Goal: Transaction & Acquisition: Purchase product/service

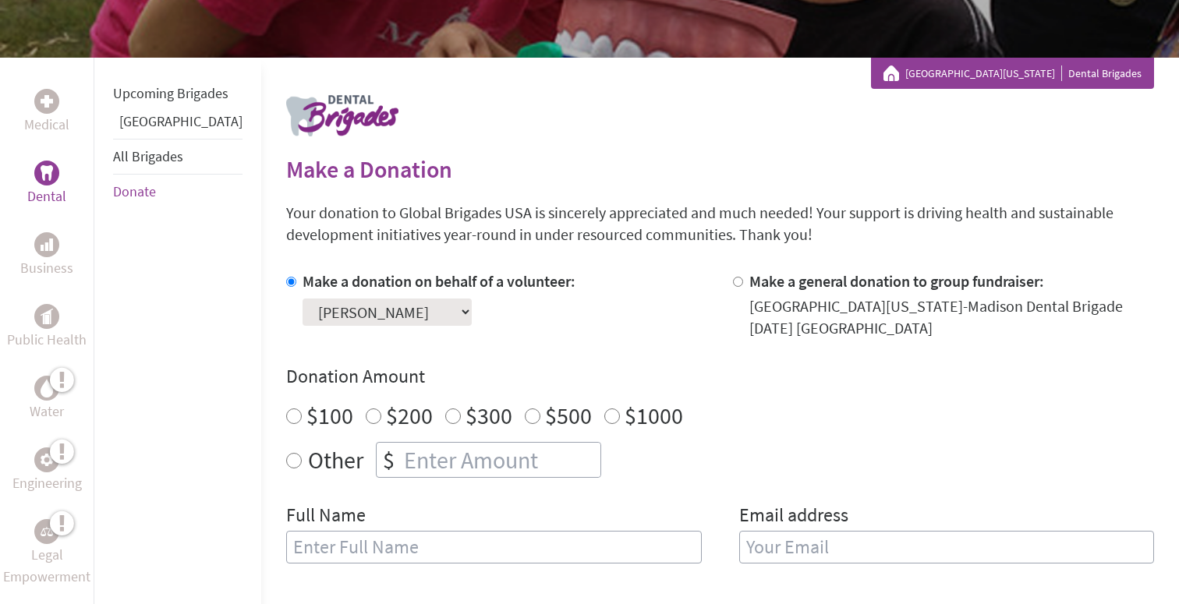
scroll to position [239, 0]
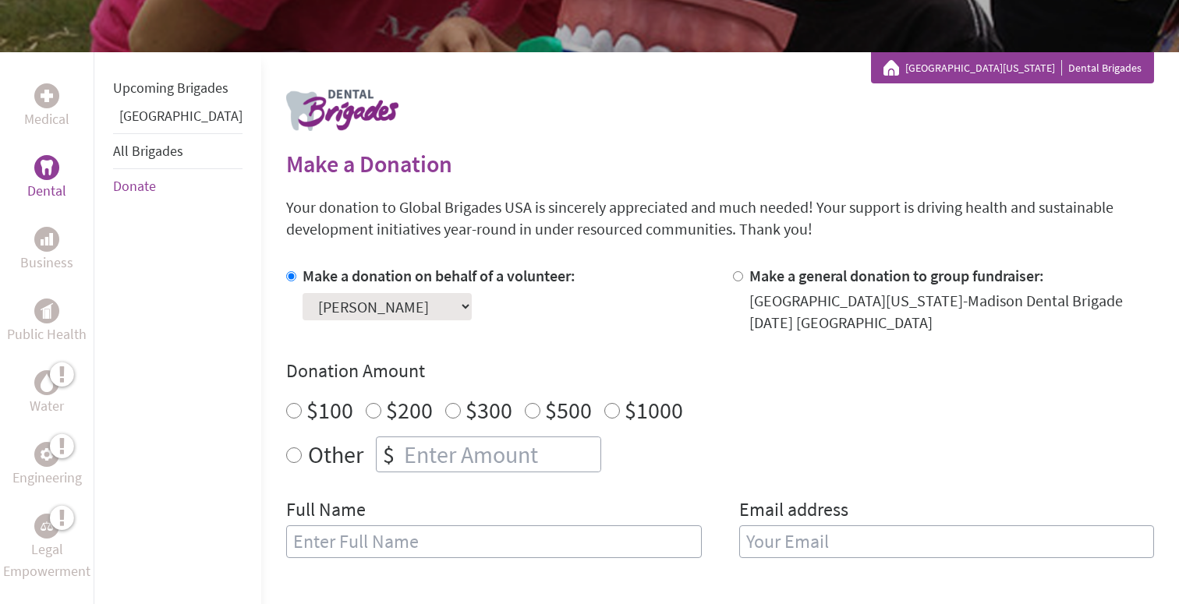
radio input "true"
click at [463, 439] on input "number" at bounding box center [501, 454] width 200 height 34
type input "600"
click at [423, 543] on input "text" at bounding box center [494, 542] width 416 height 33
type input "[PERSON_NAME]"
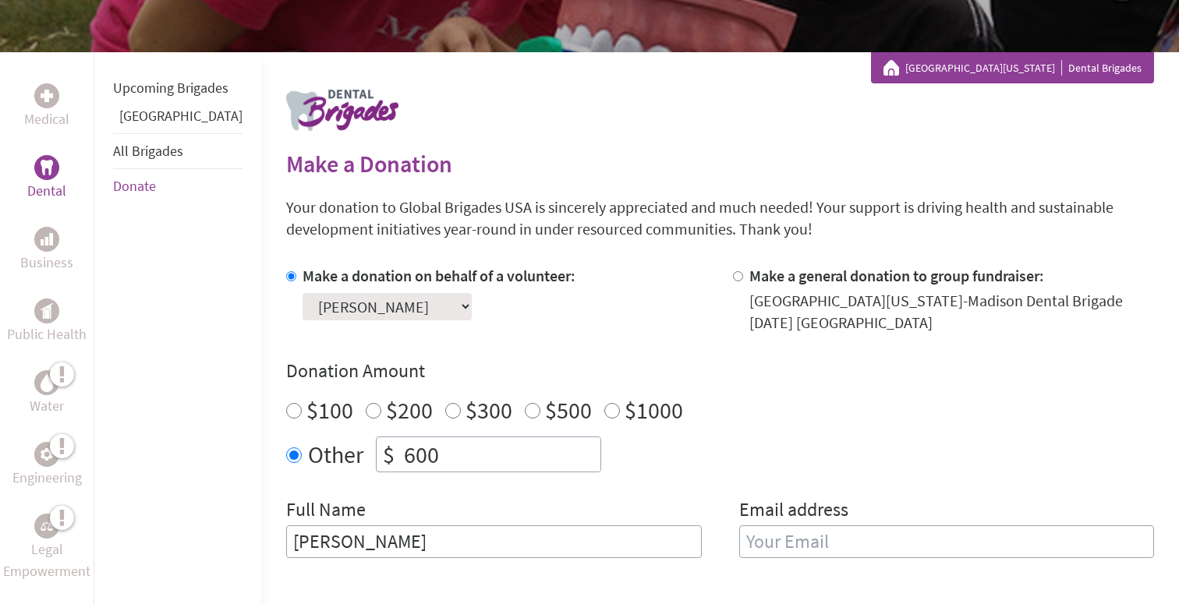
click at [808, 536] on input "email" at bounding box center [947, 542] width 416 height 33
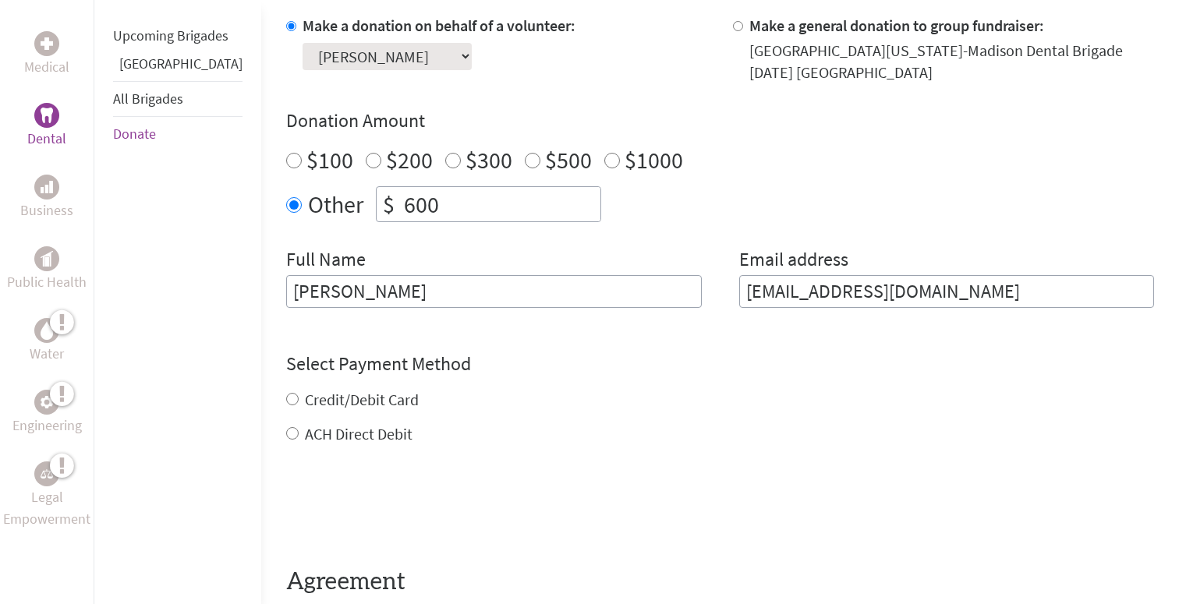
scroll to position [497, 0]
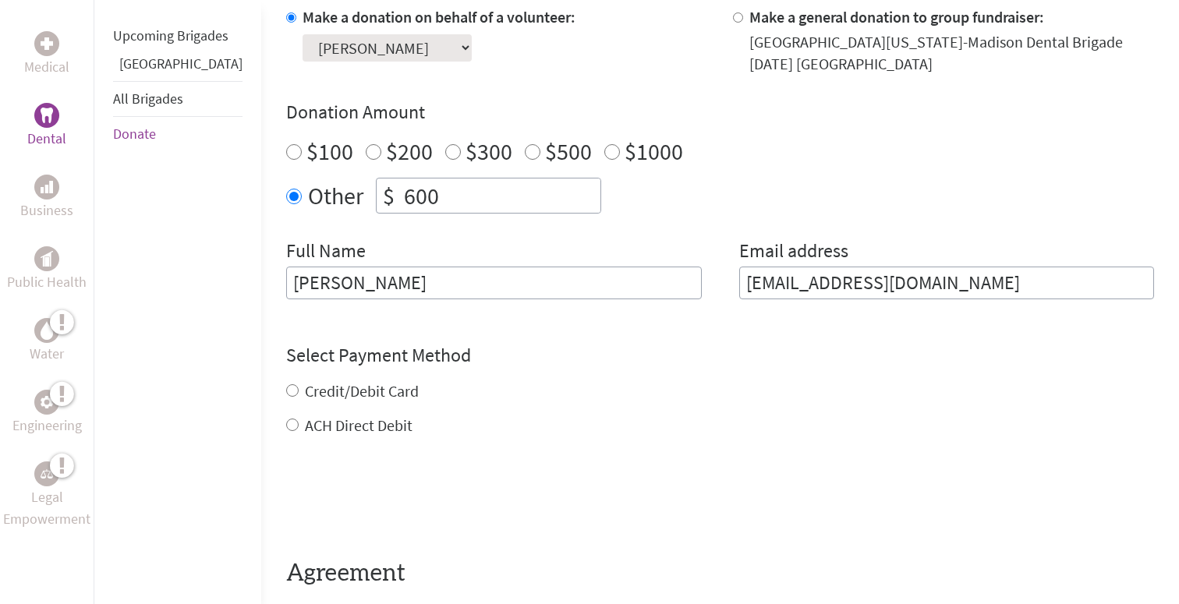
type input "[EMAIL_ADDRESS][DOMAIN_NAME]"
click at [286, 423] on form "Make a donation on behalf of a volunteer: Select a volunteer... [PERSON_NAME] […" at bounding box center [720, 315] width 868 height 619
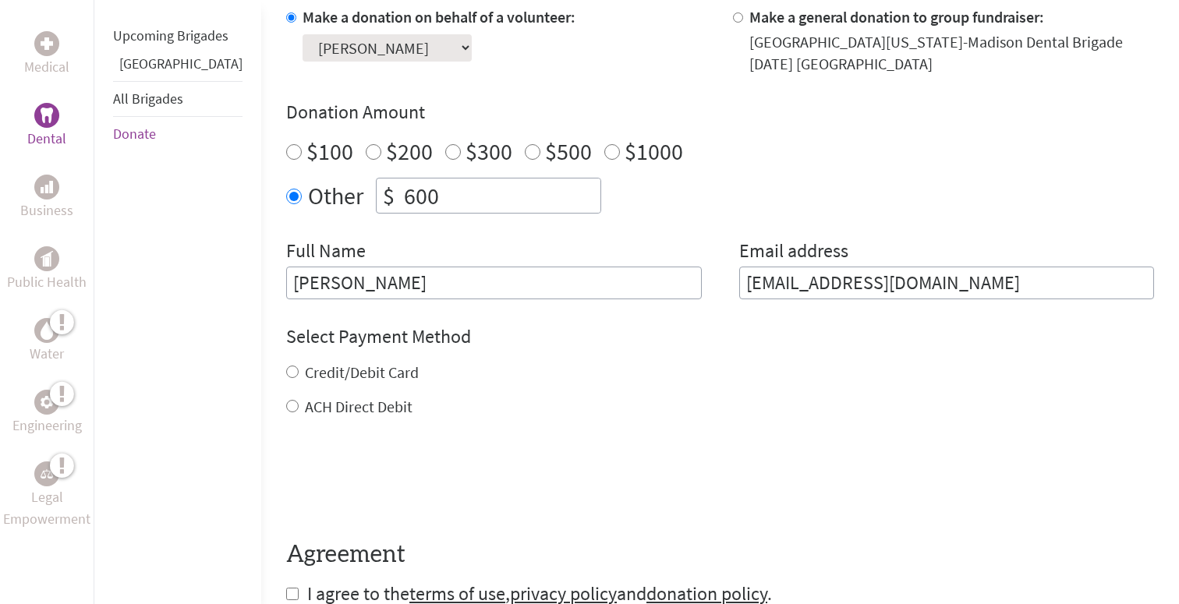
click at [286, 408] on input "ACH Direct Debit" at bounding box center [292, 406] width 12 height 12
radio input "true"
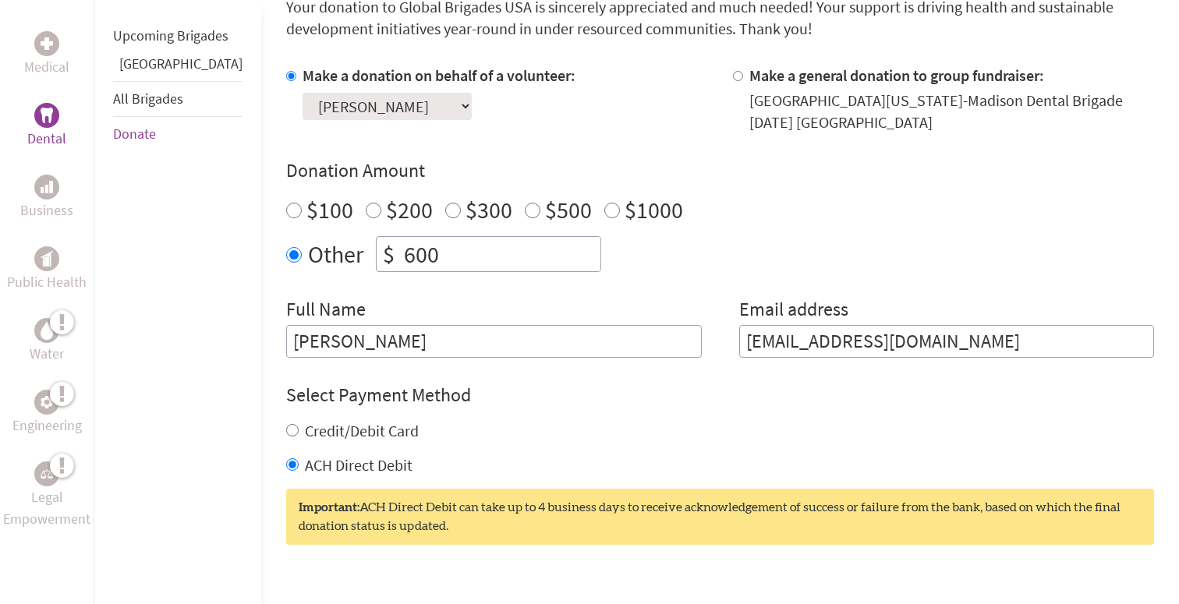
scroll to position [458, 0]
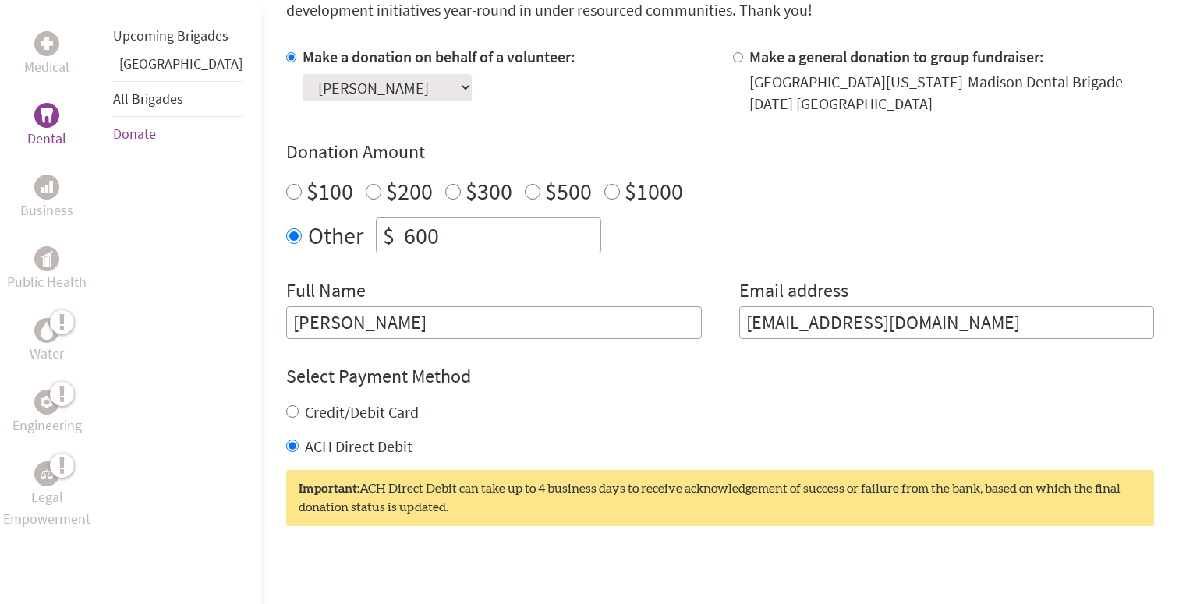
click at [286, 410] on input "Credit/Debit Card" at bounding box center [292, 411] width 12 height 12
radio input "true"
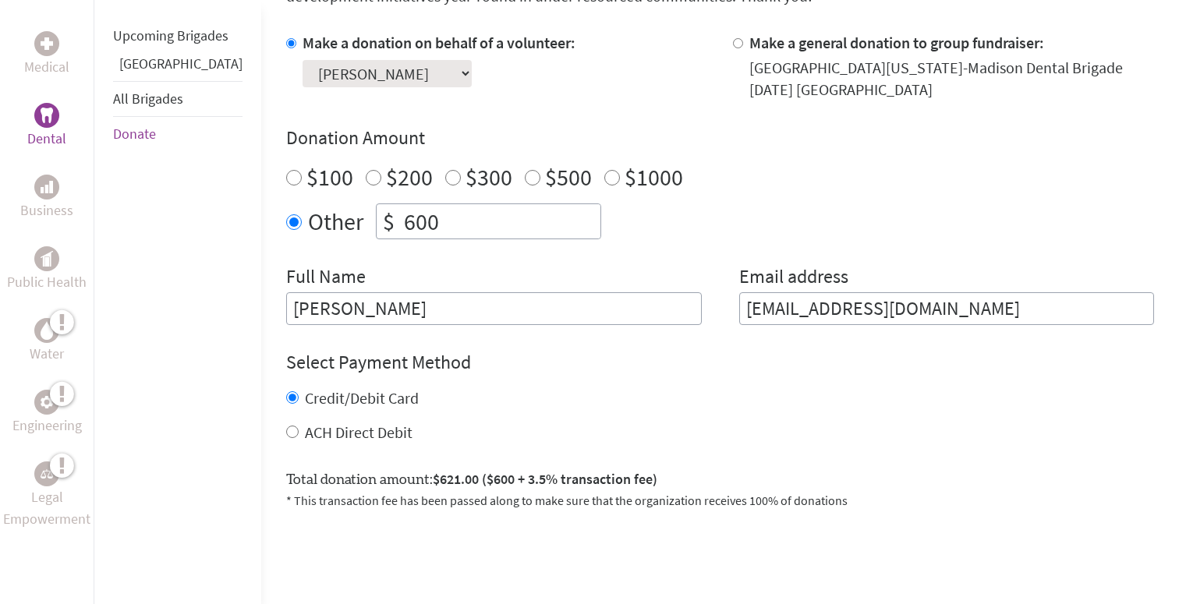
scroll to position [475, 0]
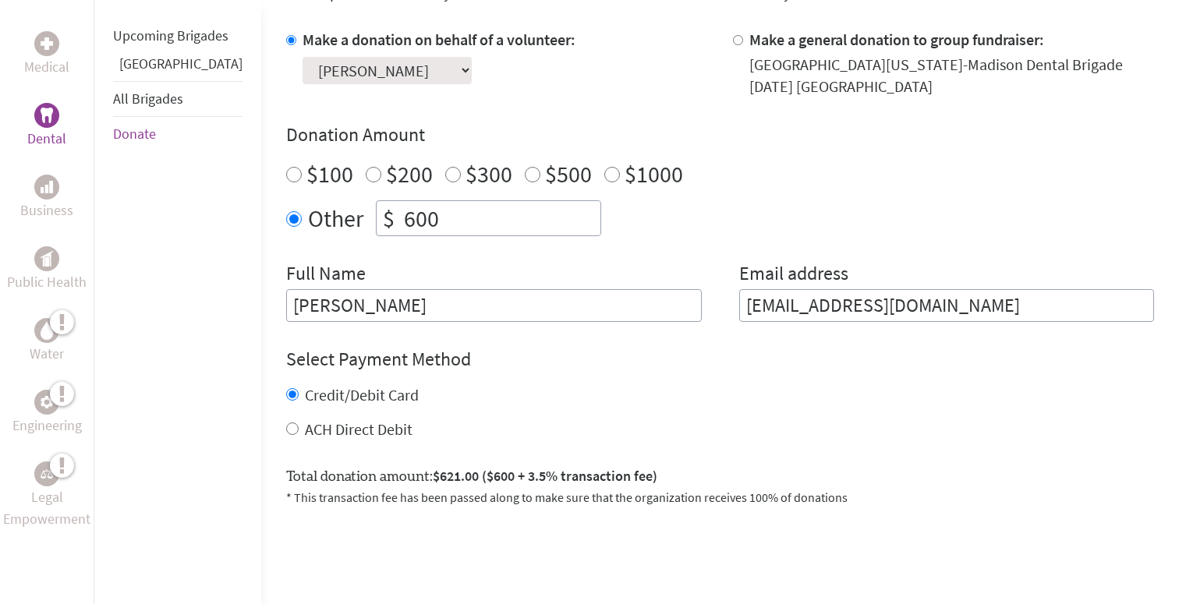
click at [286, 429] on input "ACH Direct Debit" at bounding box center [292, 429] width 12 height 12
radio input "true"
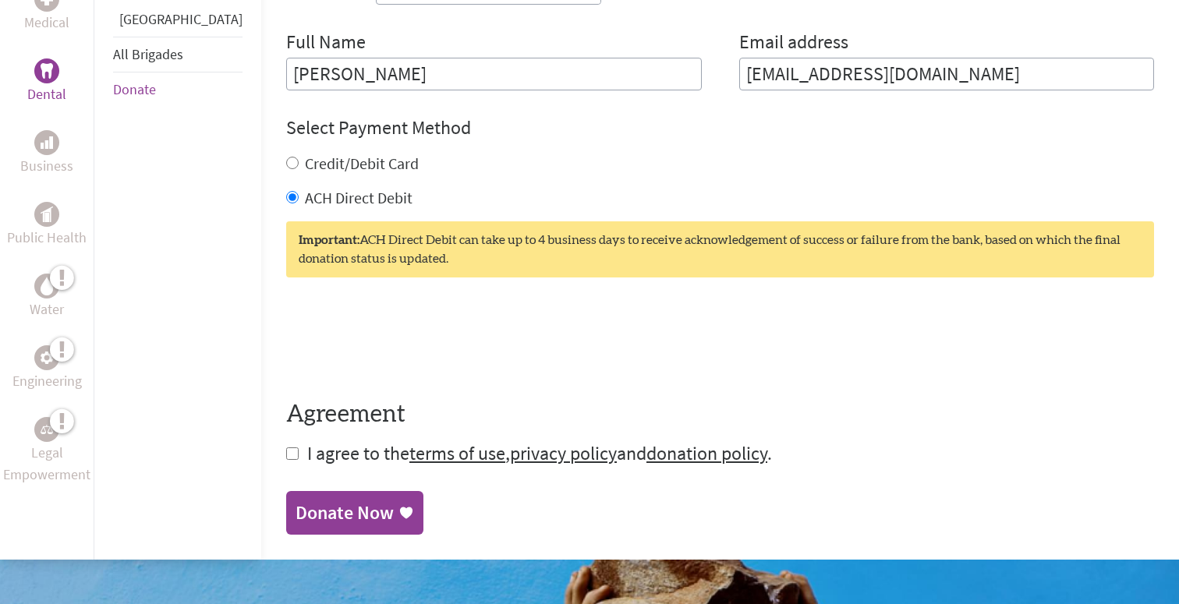
scroll to position [708, 0]
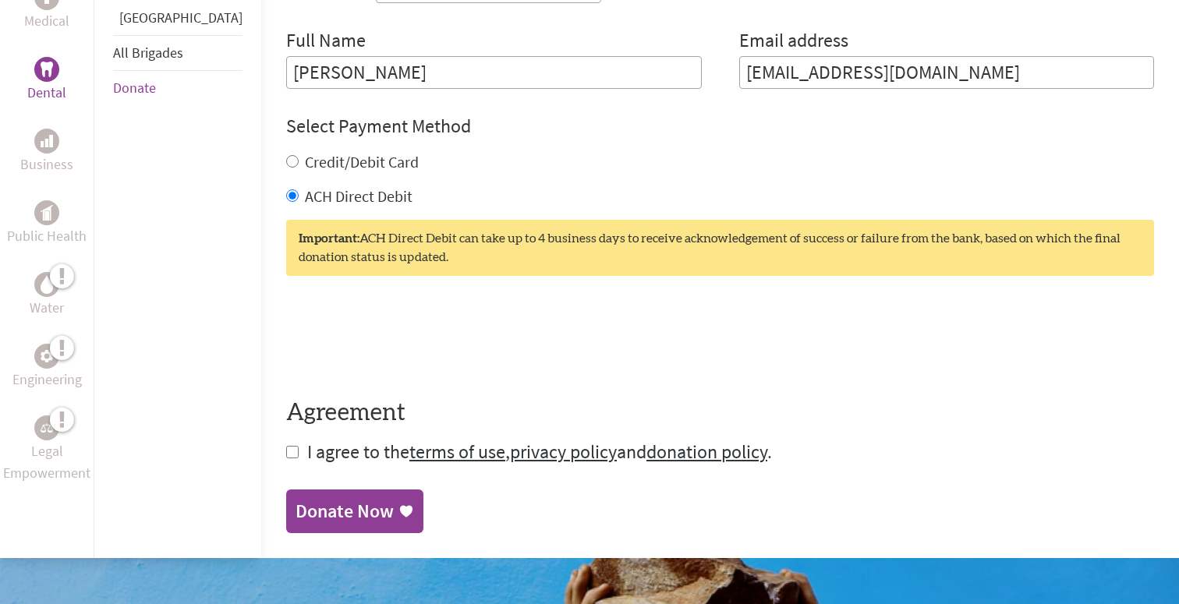
click at [286, 454] on input "checkbox" at bounding box center [292, 452] width 12 height 12
checkbox input "true"
click at [296, 515] on div "Donate Now" at bounding box center [345, 513] width 98 height 25
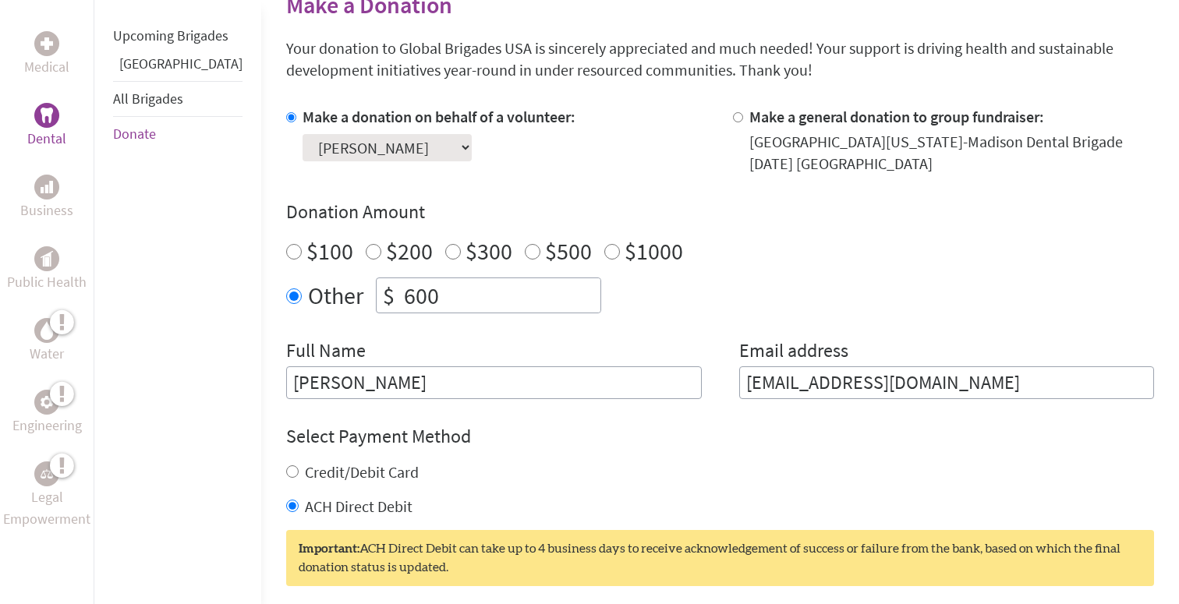
scroll to position [384, 0]
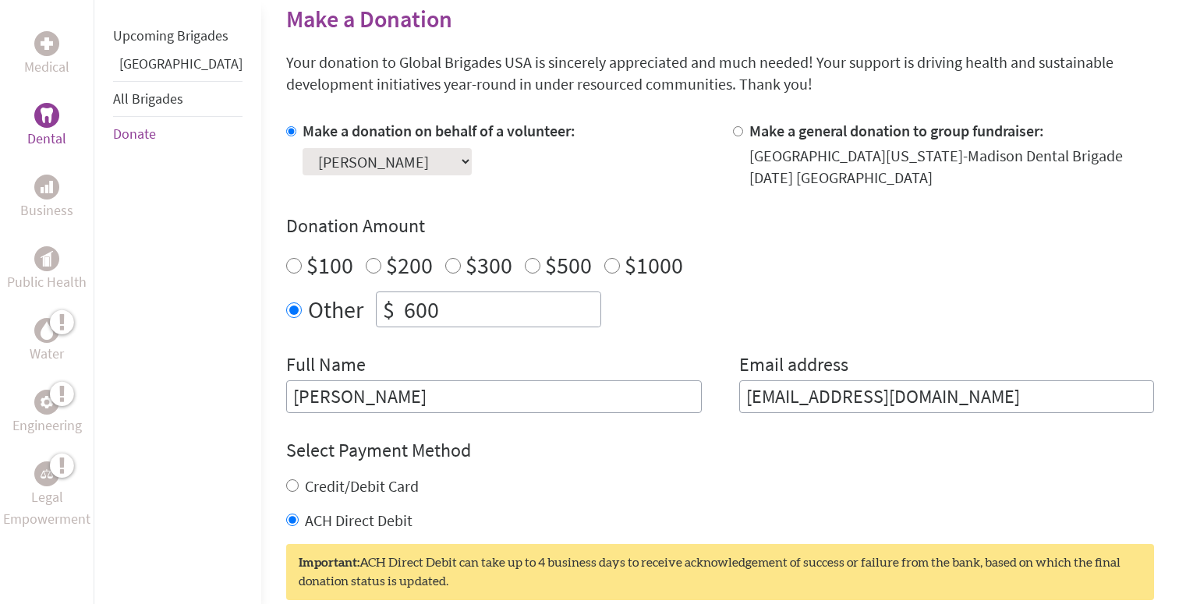
scroll to position [708, 0]
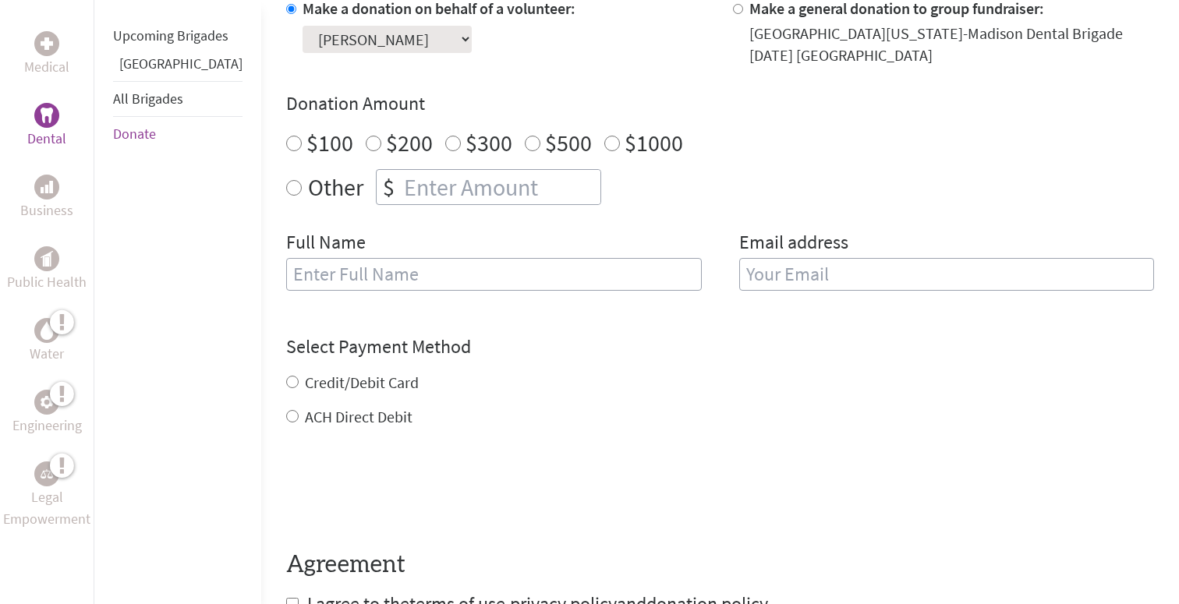
scroll to position [529, 0]
